Goal: Information Seeking & Learning: Learn about a topic

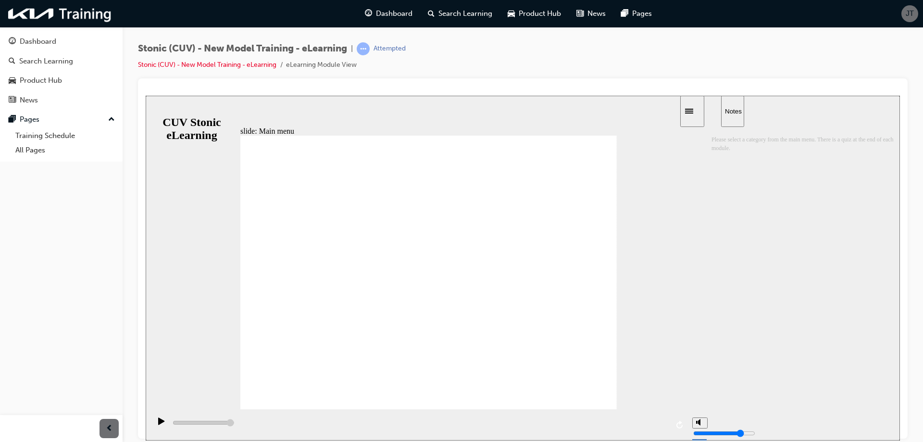
click at [810, 279] on div "sidebar" at bounding box center [805, 278] width 188 height 304
drag, startPoint x: 614, startPoint y: 52, endPoint x: 608, endPoint y: 57, distance: 8.2
click at [613, 55] on div "Stonic (CUV) - New Model Training - eLearning | Attempted Stonic (CUV) - New Mo…" at bounding box center [523, 60] width 770 height 36
click at [305, 66] on div "Stonic (CUV) - New Model Training - eLearning | Attempted Stonic (CUV) - New Mo…" at bounding box center [272, 56] width 268 height 28
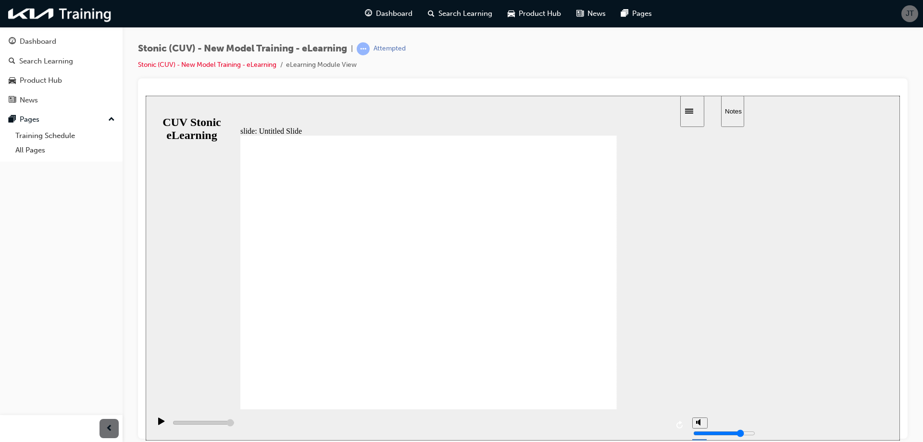
click at [307, 71] on div "Stonic (CUV) - New Model Training - eLearning | Attempted Stonic (CUV) - New Mo…" at bounding box center [523, 60] width 770 height 36
click at [257, 65] on link "Stonic (CUV) - New Model Training - eLearning" at bounding box center [207, 65] width 138 height 8
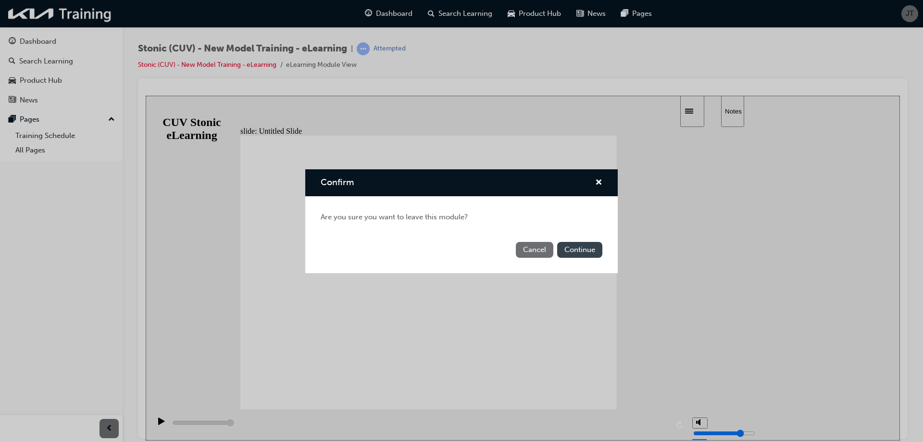
click at [586, 253] on button "Continue" at bounding box center [579, 250] width 45 height 16
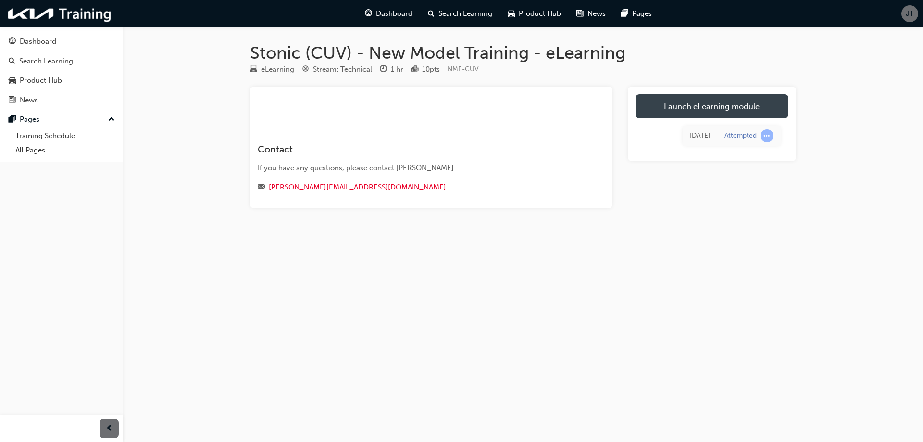
click at [720, 107] on link "Launch eLearning module" at bounding box center [711, 106] width 153 height 24
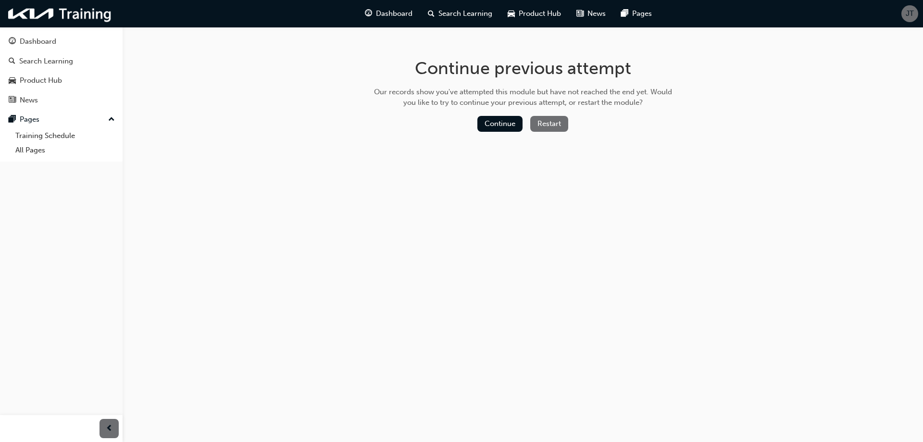
click at [552, 124] on button "Restart" at bounding box center [549, 124] width 38 height 16
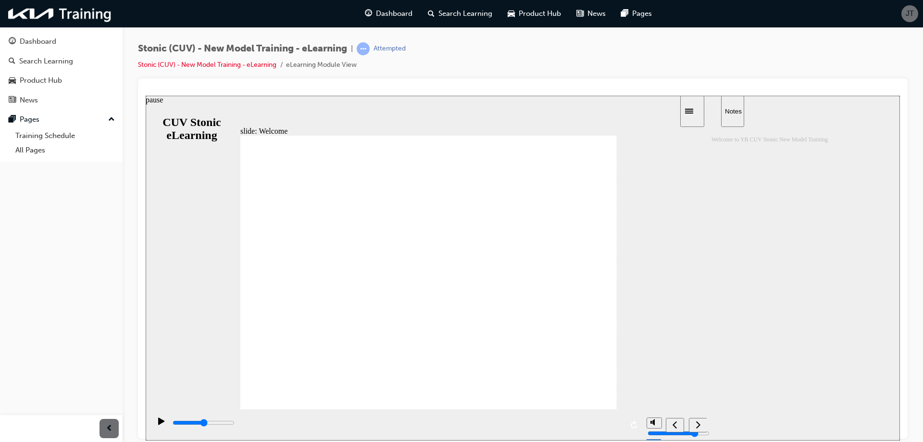
click at [158, 424] on icon "pause" at bounding box center [161, 420] width 6 height 7
click at [159, 422] on icon "pause" at bounding box center [161, 421] width 7 height 8
click at [37, 44] on div "Dashboard" at bounding box center [38, 41] width 37 height 11
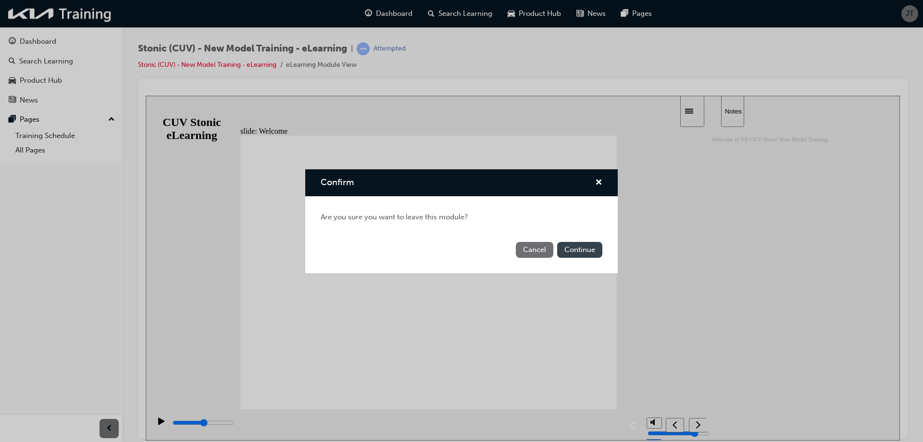
click at [575, 249] on button "Continue" at bounding box center [579, 250] width 45 height 16
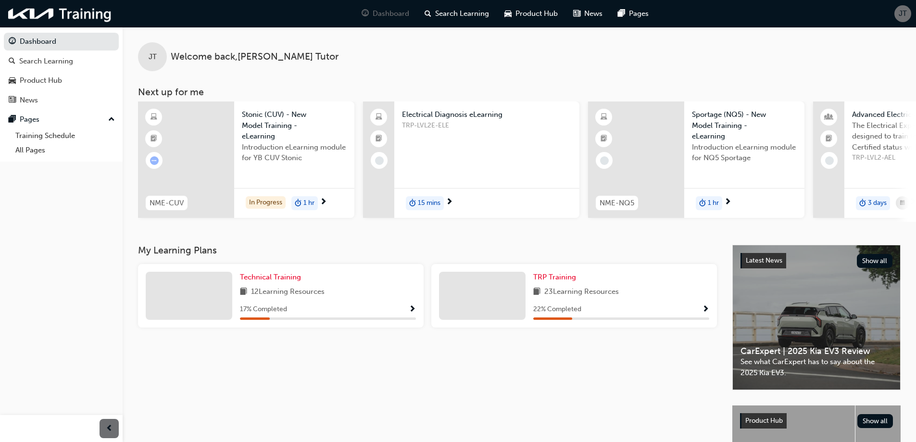
click at [339, 298] on div "12 Learning Resources" at bounding box center [328, 292] width 176 height 12
click at [288, 281] on span "Technical Training" at bounding box center [270, 277] width 61 height 9
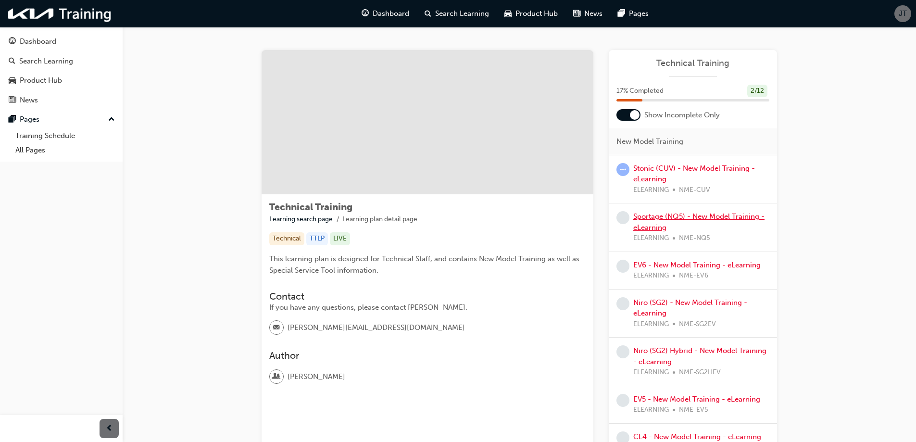
click at [693, 217] on link "Sportage (NQ5) - New Model Training - eLearning" at bounding box center [698, 222] width 131 height 20
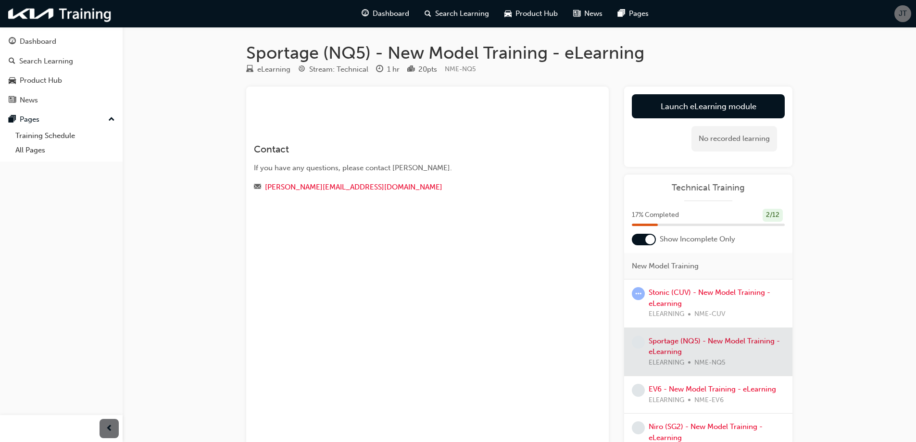
click at [697, 341] on div at bounding box center [708, 352] width 168 height 48
click at [698, 338] on div at bounding box center [708, 352] width 168 height 48
click at [684, 338] on div at bounding box center [708, 352] width 168 height 48
click at [668, 304] on link "Stonic (CUV) - New Model Training - eLearning" at bounding box center [709, 298] width 122 height 20
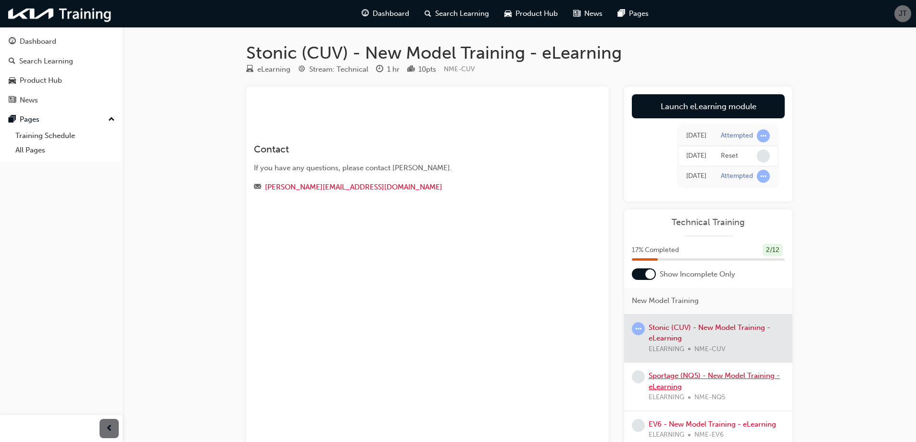
click at [684, 376] on link "Sportage (NQ5) - New Model Training - eLearning" at bounding box center [713, 381] width 131 height 20
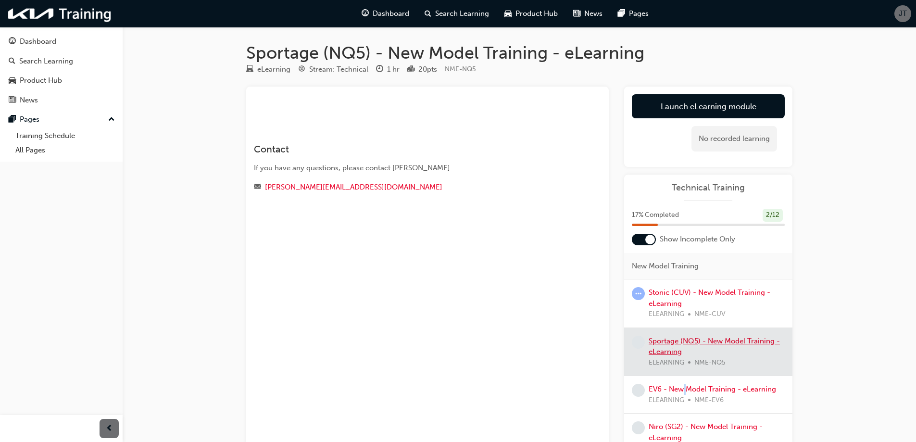
click at [684, 376] on div "EV6 - New Model Training - eLearning ELEARNING NME-EV6" at bounding box center [708, 394] width 168 height 37
click at [686, 293] on link "Stonic (CUV) - New Model Training - eLearning" at bounding box center [709, 298] width 122 height 20
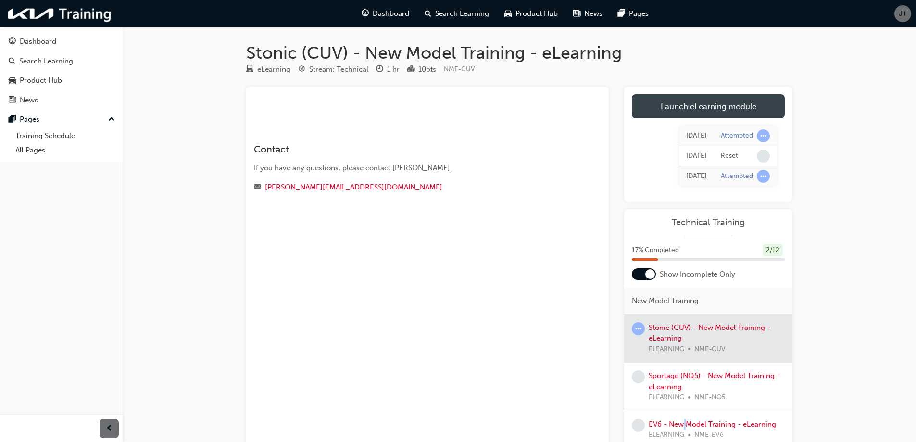
click at [696, 101] on link "Launch eLearning module" at bounding box center [708, 106] width 153 height 24
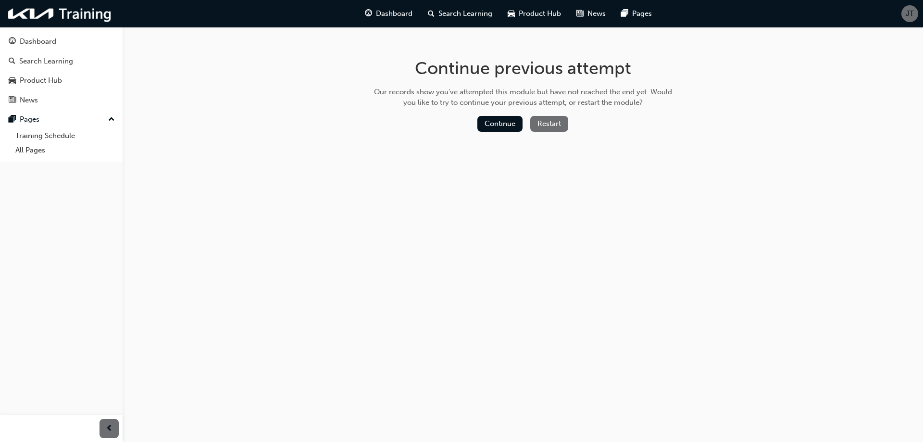
click at [540, 123] on button "Restart" at bounding box center [549, 124] width 38 height 16
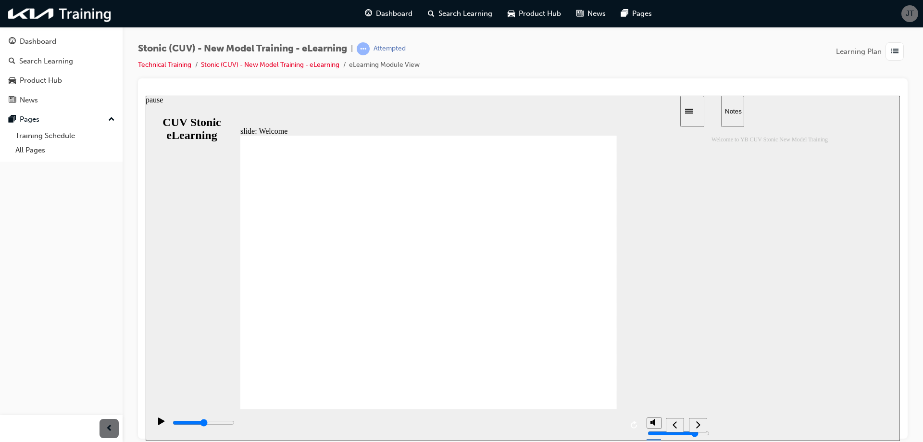
click at [158, 420] on icon "pause" at bounding box center [161, 421] width 7 height 8
click at [40, 44] on div "Dashboard" at bounding box center [38, 41] width 37 height 11
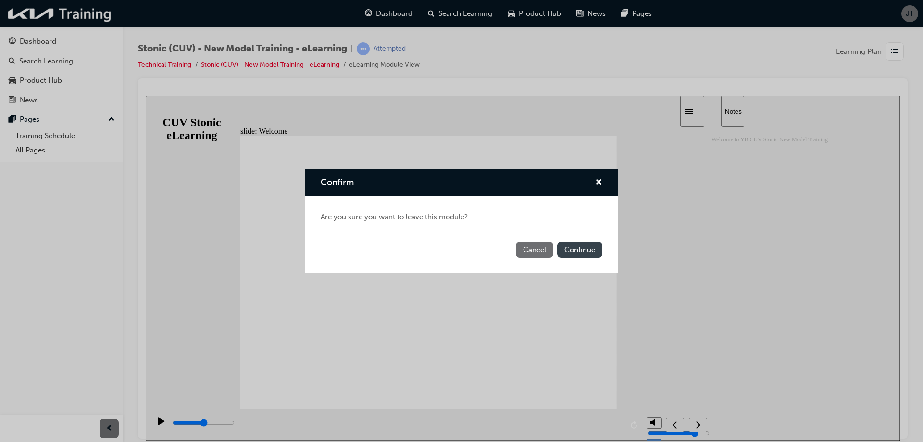
click at [579, 249] on button "Continue" at bounding box center [579, 250] width 45 height 16
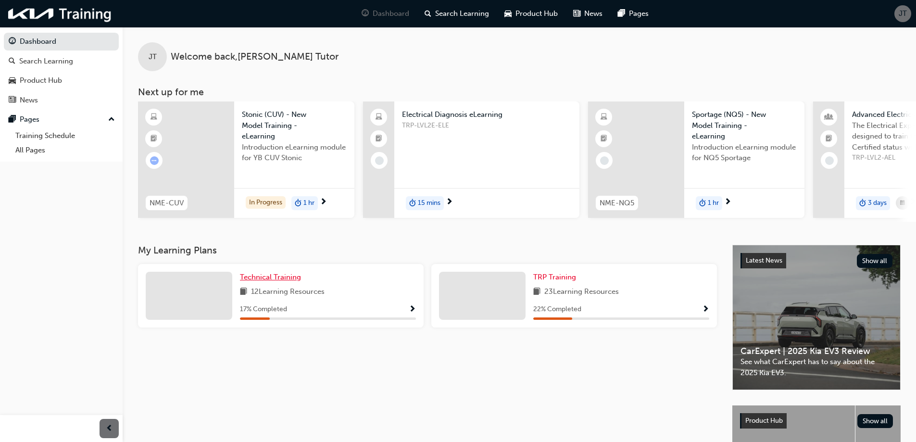
click at [261, 279] on span "Technical Training" at bounding box center [270, 277] width 61 height 9
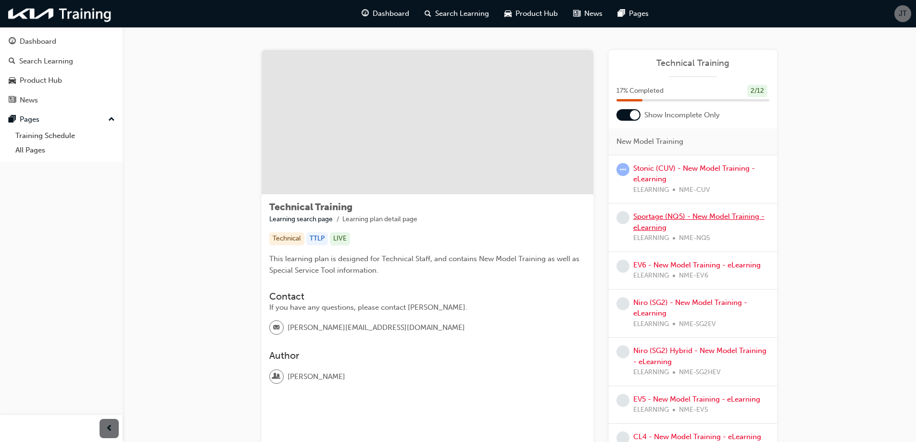
click at [656, 226] on link "Sportage (NQ5) - New Model Training - eLearning" at bounding box center [698, 222] width 131 height 20
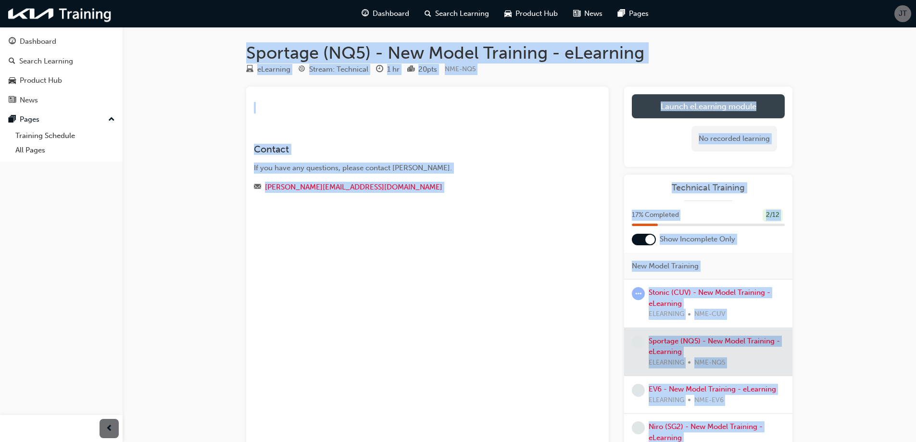
click at [689, 107] on link "Launch eLearning module" at bounding box center [708, 106] width 153 height 24
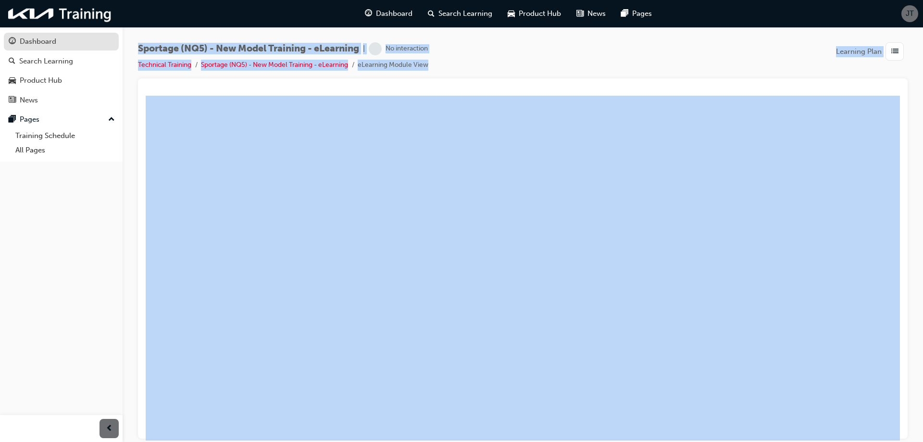
click at [29, 48] on link "Dashboard" at bounding box center [61, 42] width 115 height 18
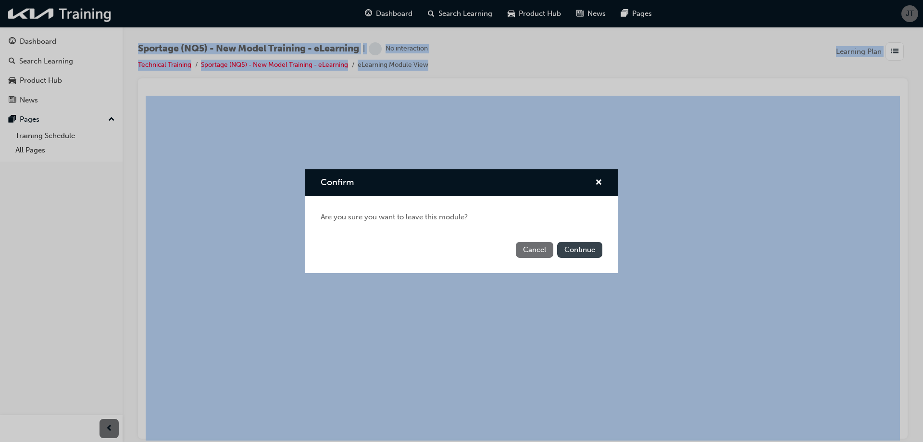
click at [571, 252] on button "Continue" at bounding box center [579, 250] width 45 height 16
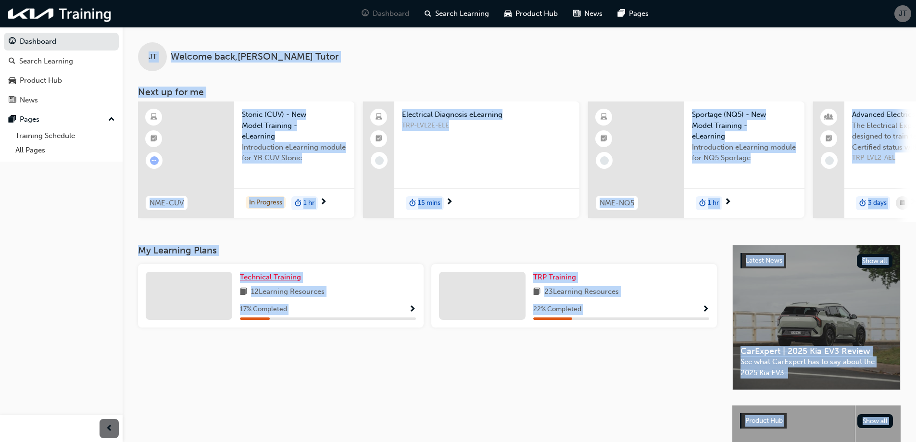
click at [280, 281] on span "Technical Training" at bounding box center [270, 277] width 61 height 9
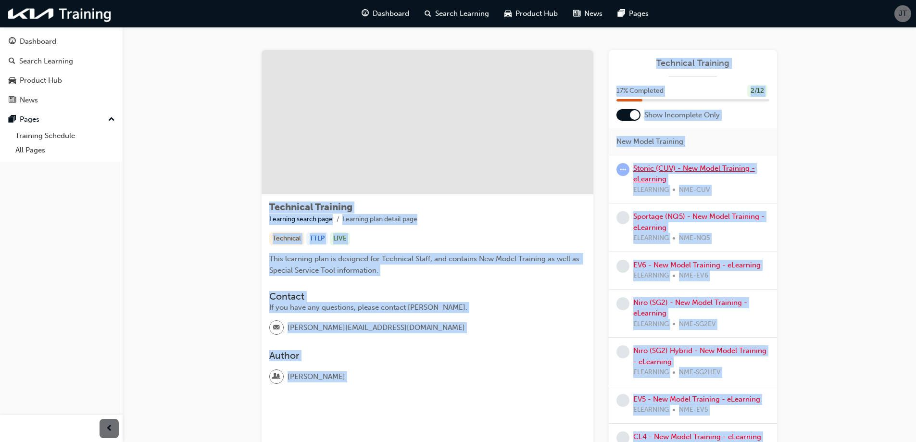
click at [687, 169] on link "Stonic (CUV) - New Model Training - eLearning" at bounding box center [694, 174] width 122 height 20
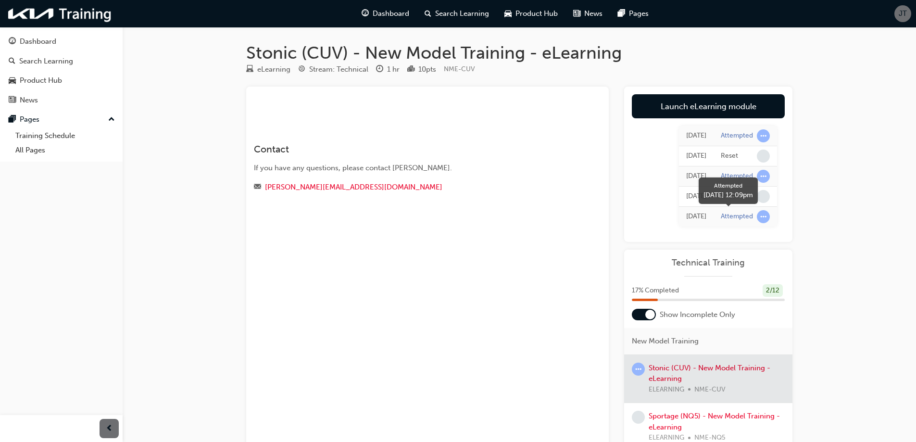
click at [764, 217] on span "learningRecordVerb_ATTEMPT-icon" at bounding box center [763, 216] width 13 height 13
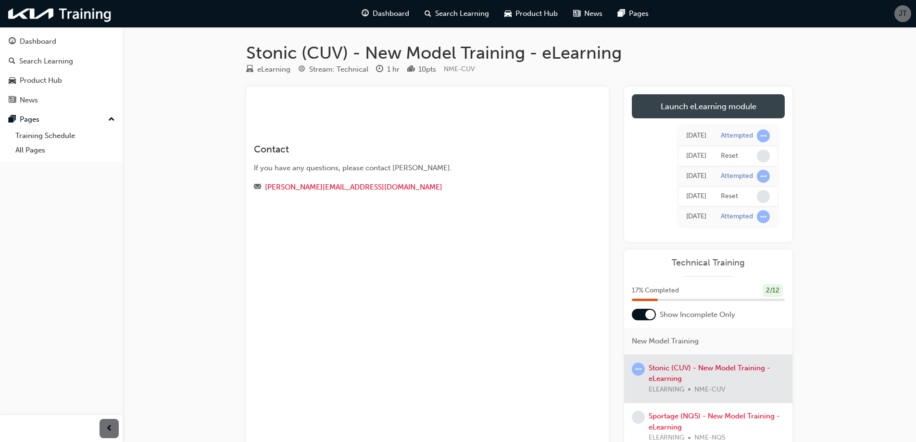
click at [720, 110] on link "Launch eLearning module" at bounding box center [708, 106] width 153 height 24
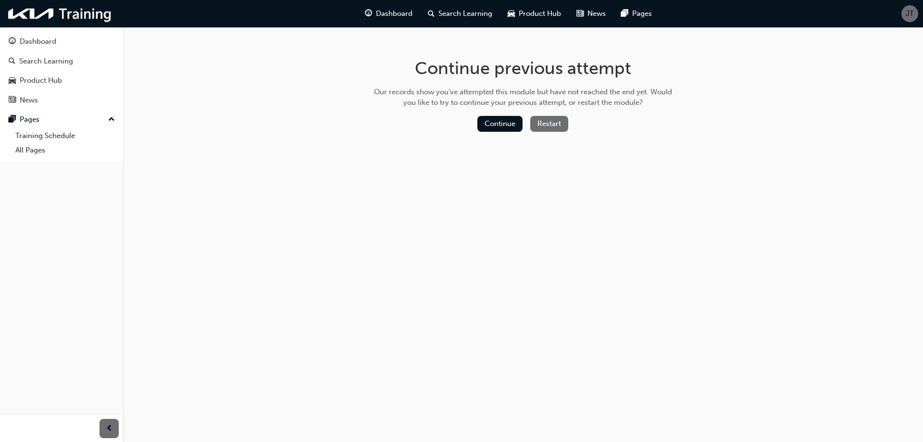
click at [550, 128] on button "Restart" at bounding box center [549, 124] width 38 height 16
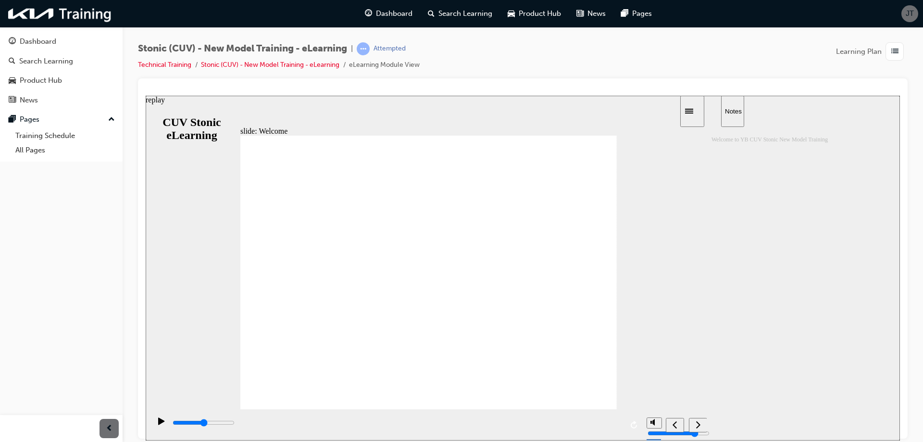
click at [632, 422] on icon "replay" at bounding box center [635, 424] width 8 height 8
click at [165, 104] on div "replay" at bounding box center [155, 99] width 19 height 9
click at [158, 424] on icon "pause" at bounding box center [161, 420] width 6 height 7
click at [158, 423] on icon "pause" at bounding box center [161, 420] width 6 height 7
click at [66, 44] on div "Dashboard" at bounding box center [61, 42] width 105 height 12
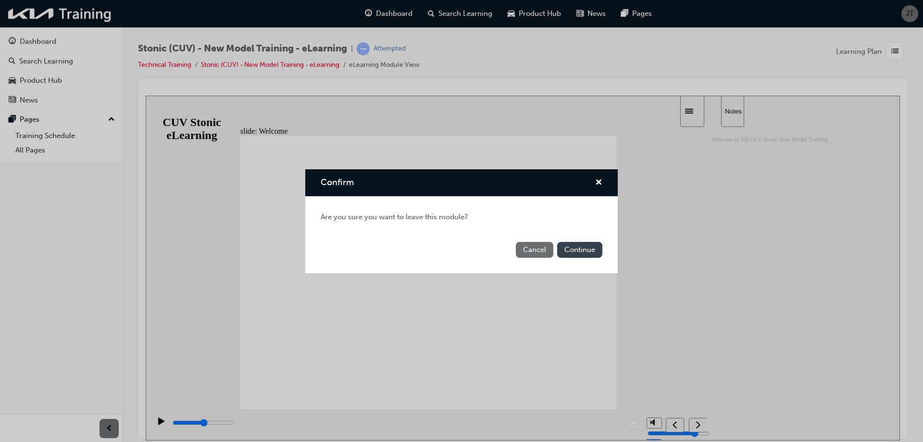
click at [568, 246] on button "Continue" at bounding box center [579, 250] width 45 height 16
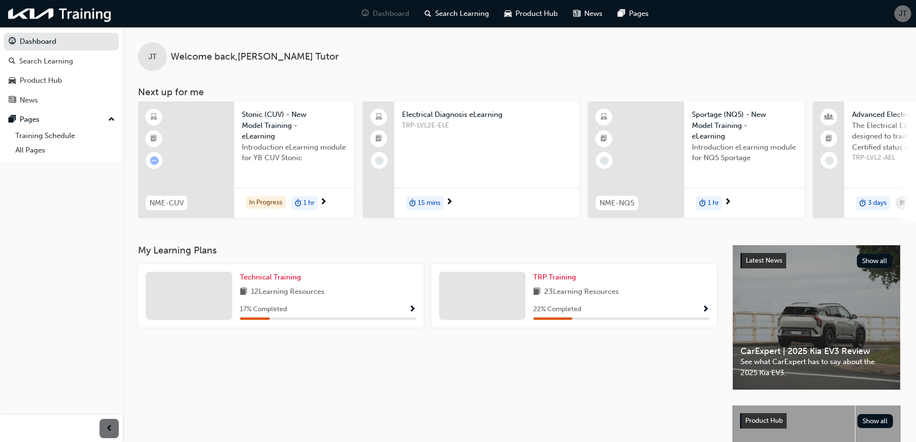
click at [900, 12] on span "JT" at bounding box center [902, 13] width 8 height 11
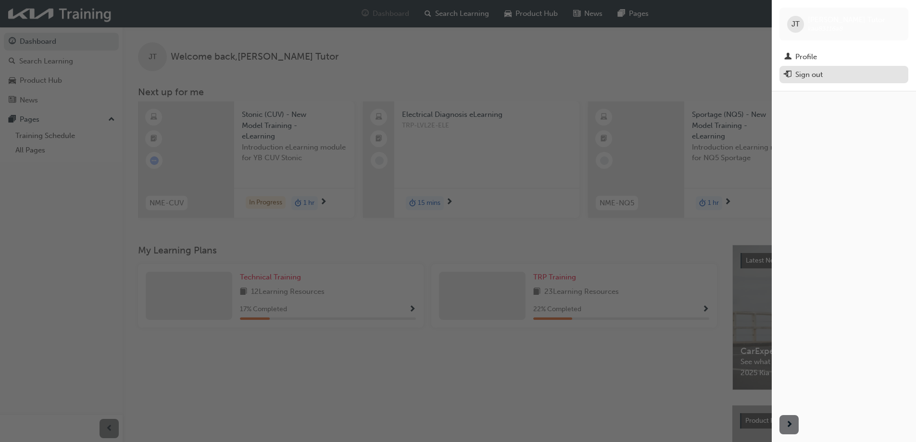
click at [811, 77] on div "Sign out" at bounding box center [808, 74] width 27 height 11
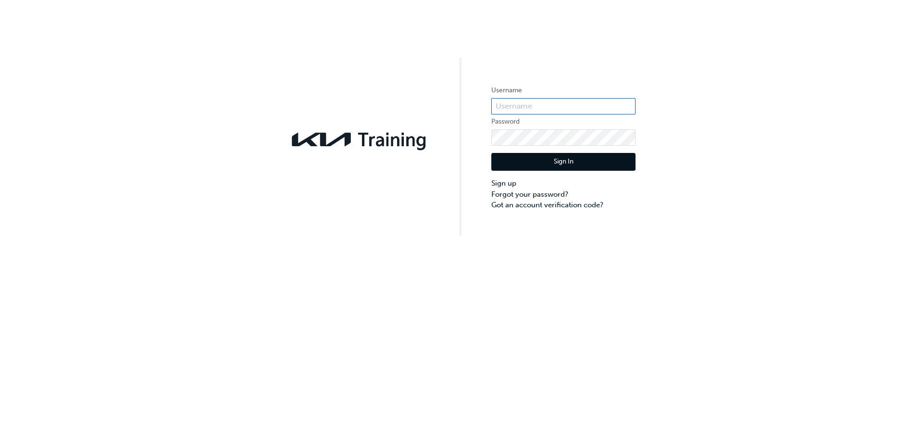
type input "KAU83116A8"
click at [563, 165] on button "Sign In" at bounding box center [563, 162] width 144 height 18
